Goal: Information Seeking & Learning: Learn about a topic

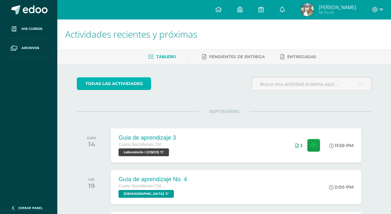
click at [103, 84] on link "todas las Actividades" at bounding box center [114, 83] width 74 height 13
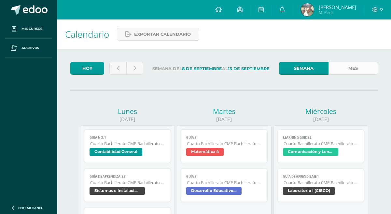
click at [359, 64] on link "Mes" at bounding box center [352, 68] width 49 height 13
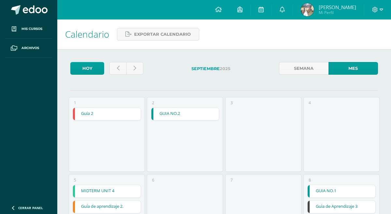
scroll to position [122, 0]
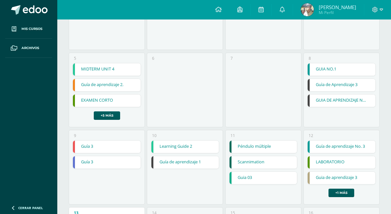
click at [323, 102] on link "GUIA DE APRENDIZAJE NO 3 / VIDEO DE PLANILLA" at bounding box center [341, 101] width 68 height 12
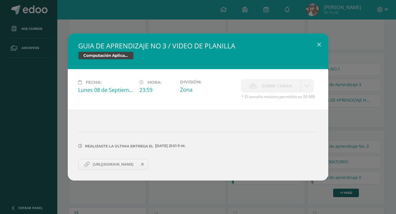
click at [369, 113] on div "GUIA DE APRENDIZAJE NO 3 / VIDEO DE PLANILLA Computación Aplicada (Informática)…" at bounding box center [198, 107] width 390 height 147
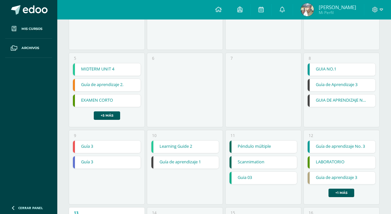
click at [179, 156] on div "Guía de aprendizaje 1" at bounding box center [185, 162] width 68 height 13
click at [179, 157] on link "Guía de aprendizaje 1" at bounding box center [185, 162] width 68 height 12
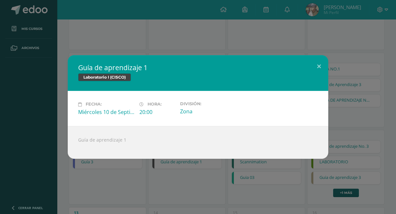
click at [42, 107] on div "Guía de aprendizaje 1 Laboratorio I (CISCO) Fecha: Miércoles 10 de Septiembre H…" at bounding box center [198, 106] width 390 height 103
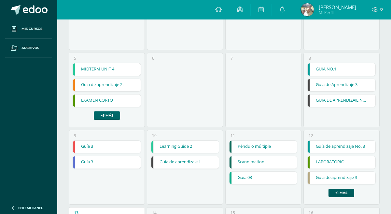
click at [112, 115] on link "+5 más" at bounding box center [107, 116] width 26 height 8
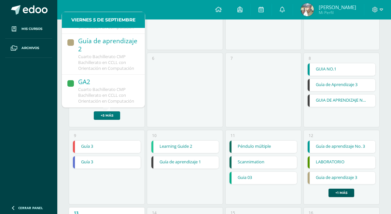
scroll to position [254, 0]
click at [114, 54] on span "Cuarto Bachillerato CMP Bachillerato en CCLL con Orientación en Computación" at bounding box center [106, 63] width 56 height 18
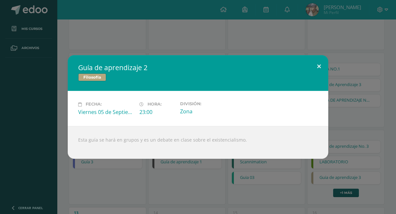
click at [316, 66] on button at bounding box center [318, 66] width 19 height 22
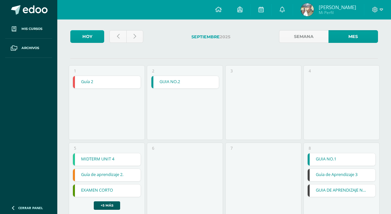
scroll to position [53, 0]
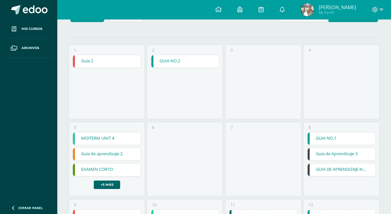
click at [104, 187] on link "+5 más" at bounding box center [107, 185] width 26 height 8
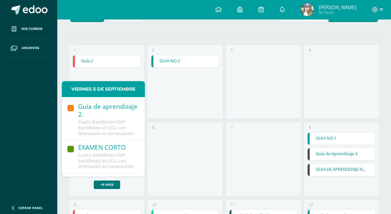
scroll to position [0, 0]
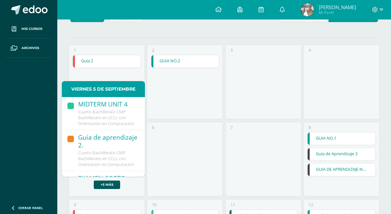
click at [178, 134] on div "6" at bounding box center [185, 159] width 76 height 75
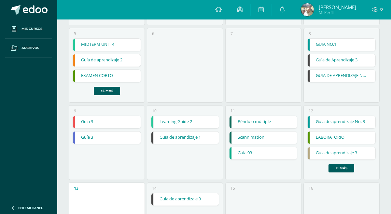
scroll to position [148, 0]
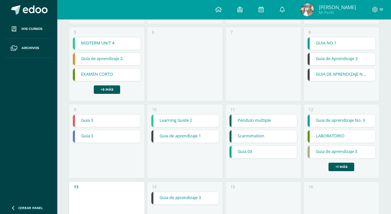
click at [179, 199] on link "Guia de aprendizaje 3" at bounding box center [185, 198] width 68 height 12
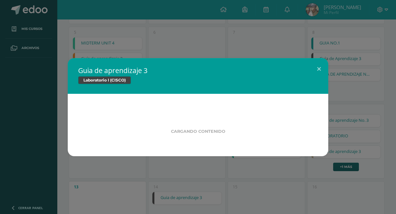
click at [60, 160] on div "Guia de aprendizaje 3 Laboratorio I (CISCO) Cargando contenido Loading..." at bounding box center [198, 107] width 396 height 214
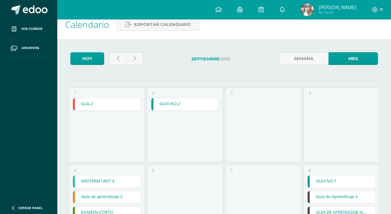
scroll to position [0, 0]
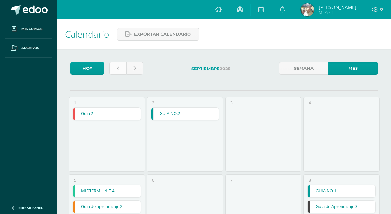
click at [121, 64] on link at bounding box center [117, 68] width 17 height 13
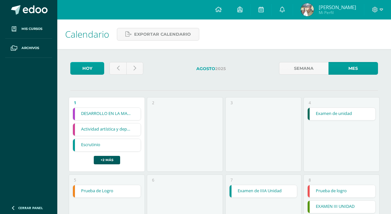
scroll to position [515, 0]
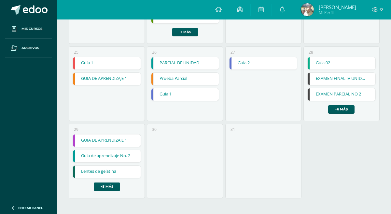
click at [343, 115] on div "28 Guia 02 Guia 02 Química I y Laboratorio Cargando contenido EXAMEN FINAL IV U…" at bounding box center [341, 84] width 76 height 75
click at [343, 114] on link "+6 más" at bounding box center [341, 109] width 26 height 8
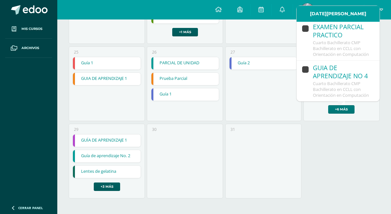
scroll to position [176, 0]
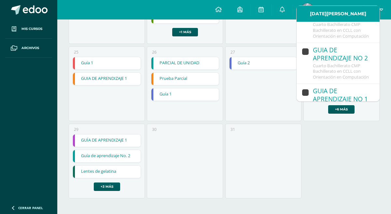
click at [362, 63] on div "GUIA DE APRENDIZAJE NO 2" at bounding box center [343, 54] width 60 height 17
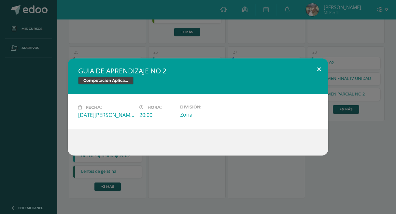
click at [318, 65] on button at bounding box center [318, 70] width 19 height 22
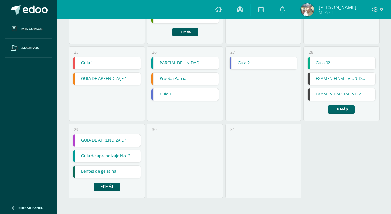
click at [352, 106] on link "+6 más" at bounding box center [341, 109] width 26 height 8
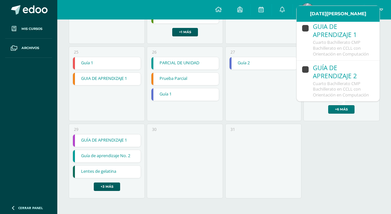
scroll to position [334, 0]
click at [361, 81] on span "Cuarto Bachillerato CMP Bachillerato en CCLL con Orientación en Computación" at bounding box center [341, 90] width 56 height 18
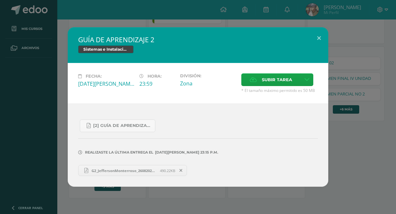
click at [91, 171] on span "G2_JeffersonMonterroso_26082025.pdf" at bounding box center [124, 171] width 72 height 5
drag, startPoint x: 84, startPoint y: 173, endPoint x: 154, endPoint y: 174, distance: 70.0
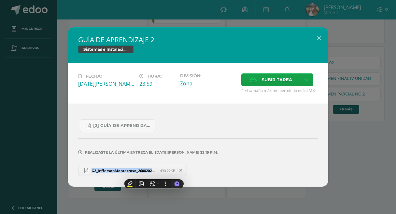
copy link "G2_JeffersonMonterroso_26082025"
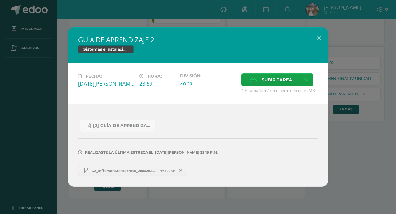
click at [263, 145] on div "Realizaste la última entrega el 26 DE Agosto A LAS 23:15 p.m." at bounding box center [197, 147] width 239 height 31
click at [320, 40] on button at bounding box center [318, 38] width 19 height 22
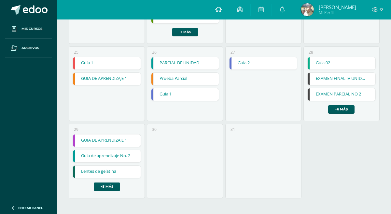
click at [217, 8] on icon at bounding box center [218, 10] width 7 height 6
